Goal: Information Seeking & Learning: Learn about a topic

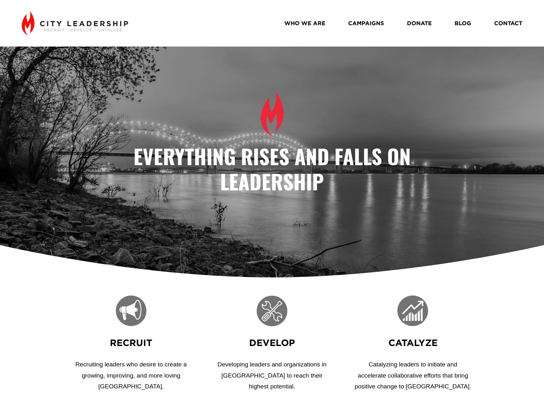
click at [302, 25] on link "WHO WE ARE" at bounding box center [304, 23] width 41 height 11
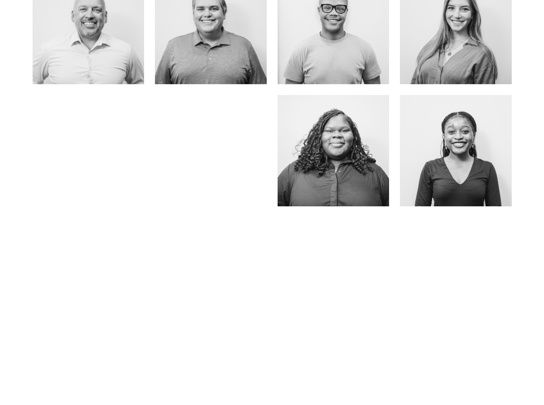
scroll to position [447, 0]
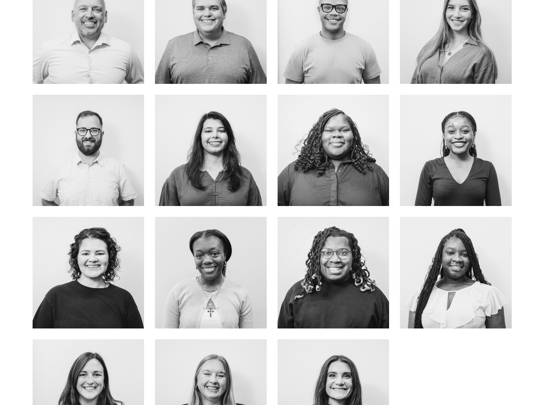
click at [81, 287] on link "ABOUT Me" at bounding box center [88, 287] width 51 height 17
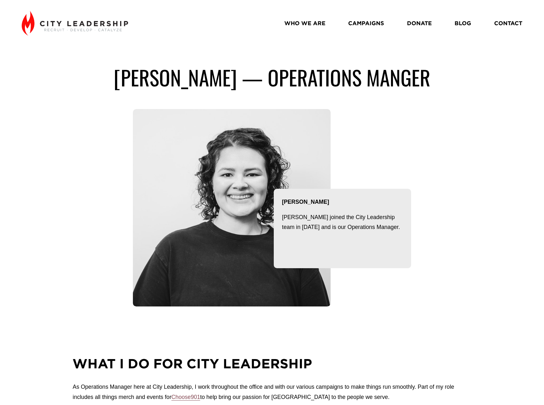
click at [481, 185] on div "Katie Wells — Operations Manger Katie Wells Katie joined the City Leadership te…" at bounding box center [272, 187] width 544 height 245
